Goal: Communication & Community: Answer question/provide support

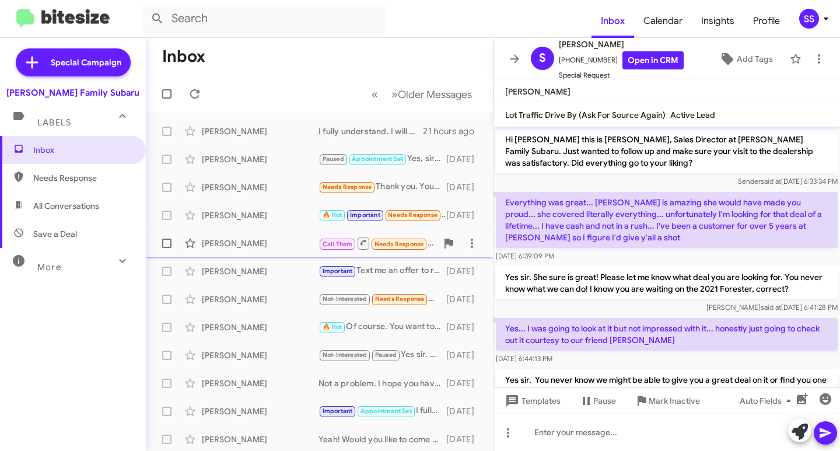
scroll to position [243, 0]
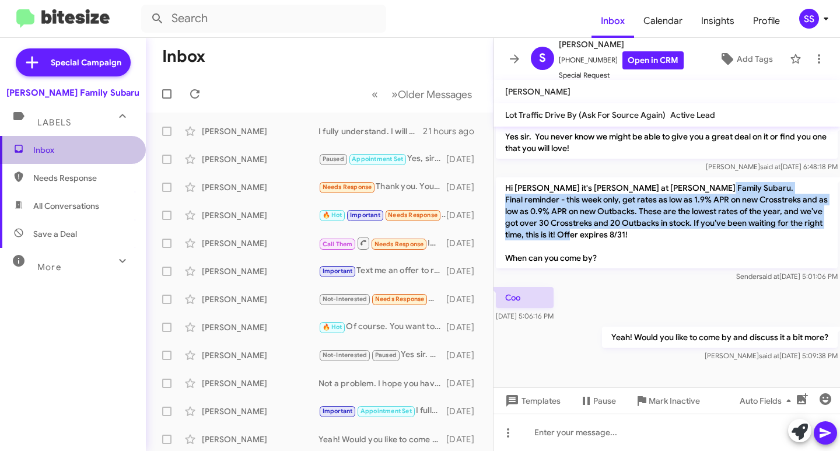
click at [99, 152] on span "Inbox" at bounding box center [82, 150] width 99 height 12
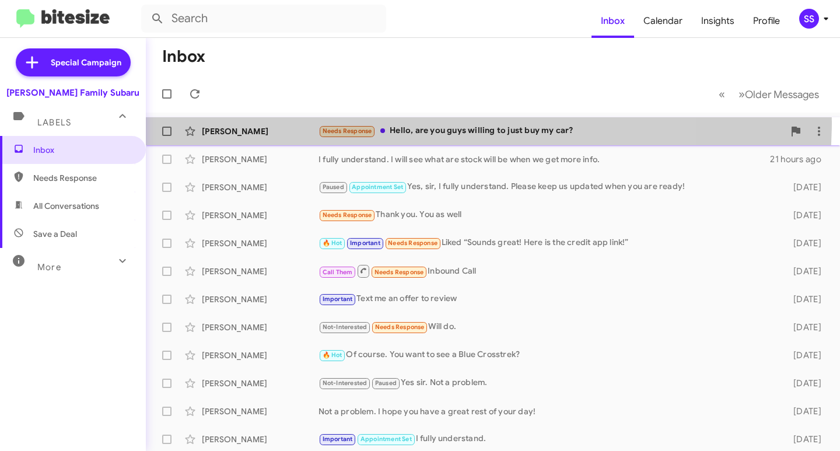
click at [393, 122] on div "[PERSON_NAME] Needs Response Hello, are you guys willing to just buy my car? 11…" at bounding box center [493, 131] width 676 height 23
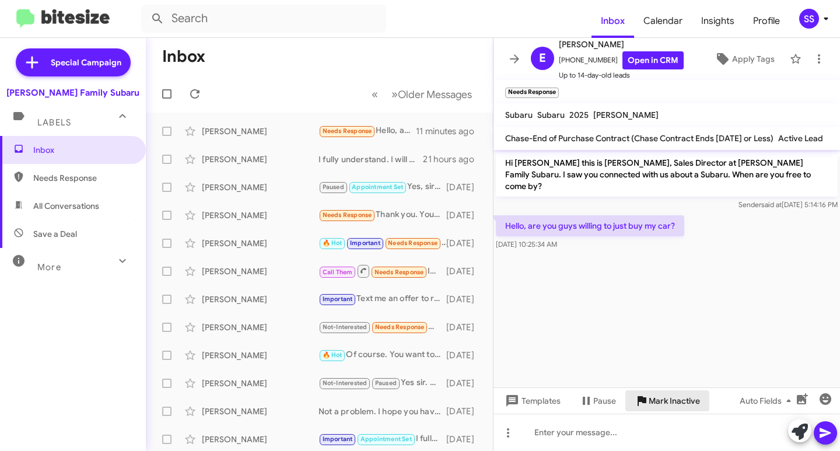
click at [661, 405] on span "Mark Inactive" at bounding box center [674, 400] width 51 height 21
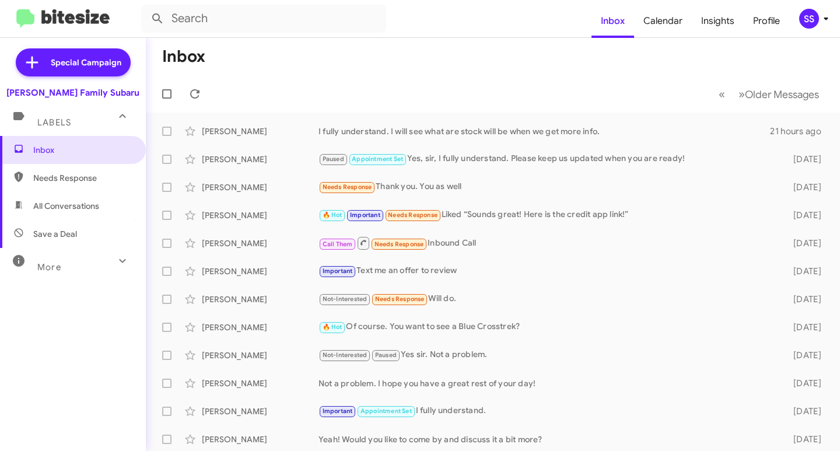
click at [93, 232] on span "Save a Deal" at bounding box center [73, 234] width 146 height 28
type input "in:not-interested"
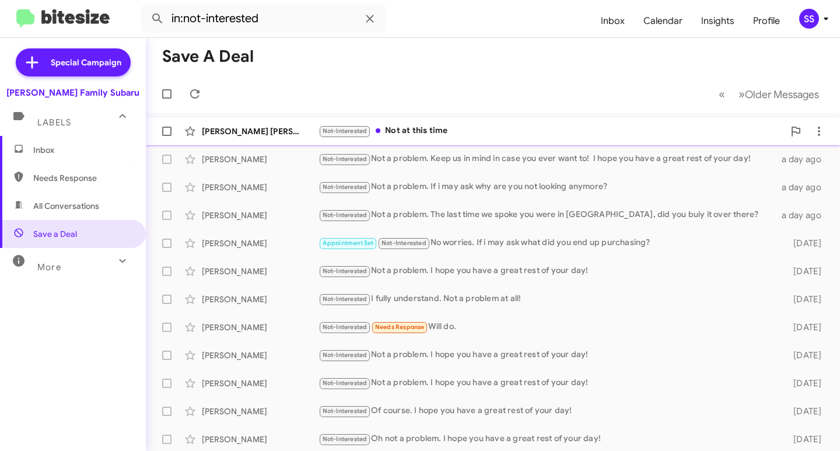
click at [402, 128] on div "Not-Interested Not at this time" at bounding box center [552, 130] width 466 height 13
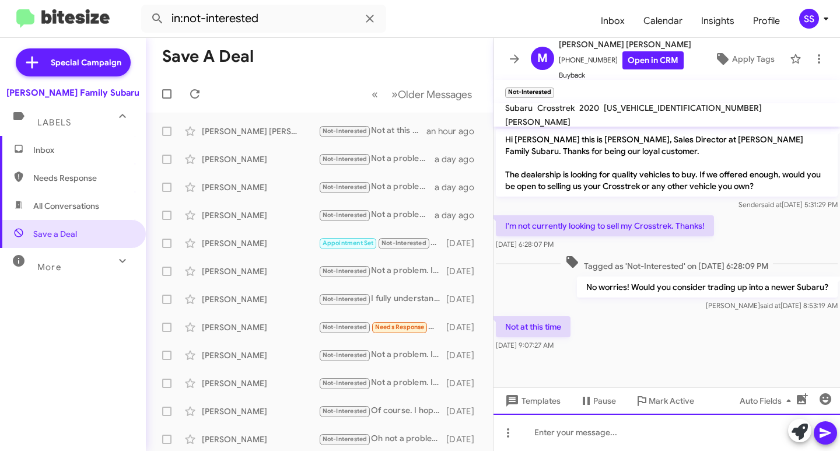
click at [628, 437] on div at bounding box center [667, 432] width 347 height 37
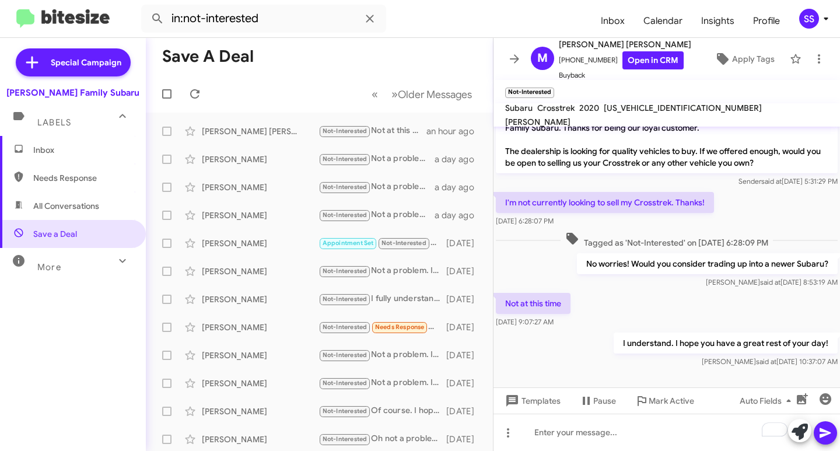
click at [68, 153] on span "Inbox" at bounding box center [82, 150] width 99 height 12
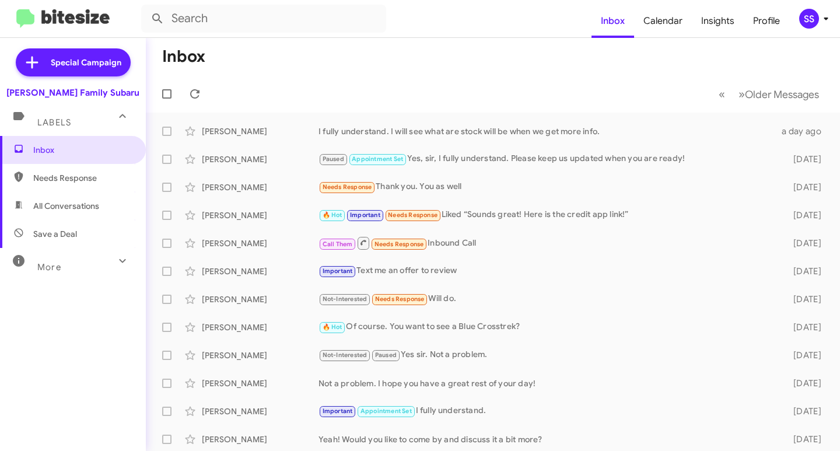
click at [81, 225] on span "Save a Deal" at bounding box center [73, 234] width 146 height 28
type input "in:not-interested"
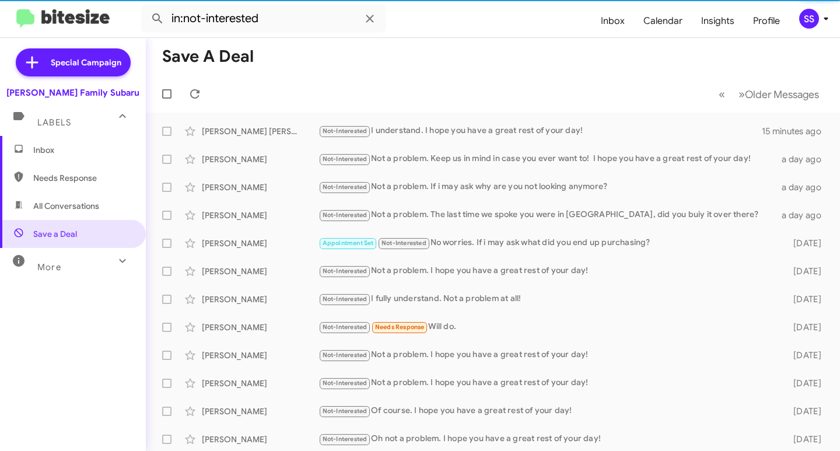
click at [86, 152] on span "Inbox" at bounding box center [82, 150] width 99 height 12
